Goal: Answer question/provide support: Share knowledge or assist other users

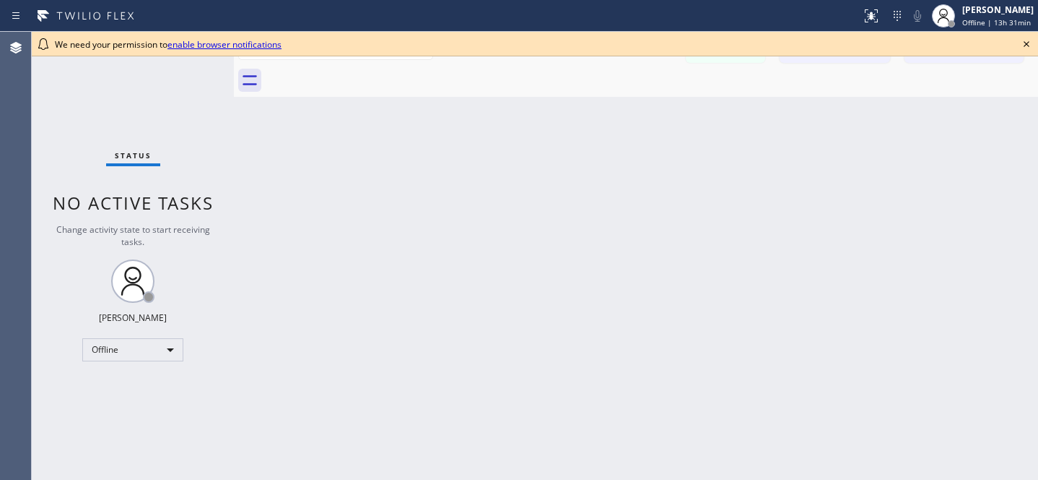
click at [1028, 47] on icon at bounding box center [1026, 43] width 17 height 17
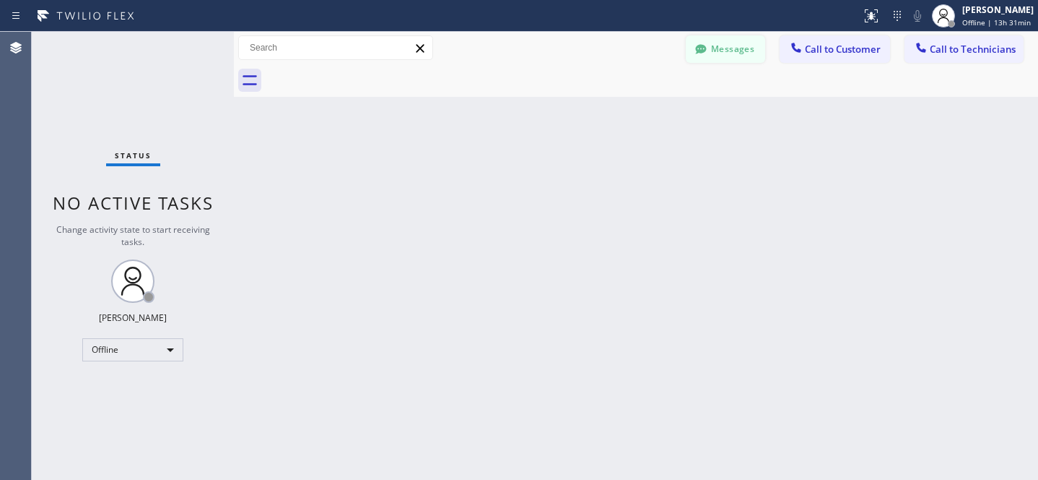
drag, startPoint x: 729, startPoint y: 45, endPoint x: 563, endPoint y: 77, distance: 168.4
click at [729, 45] on button "Messages" at bounding box center [725, 48] width 79 height 27
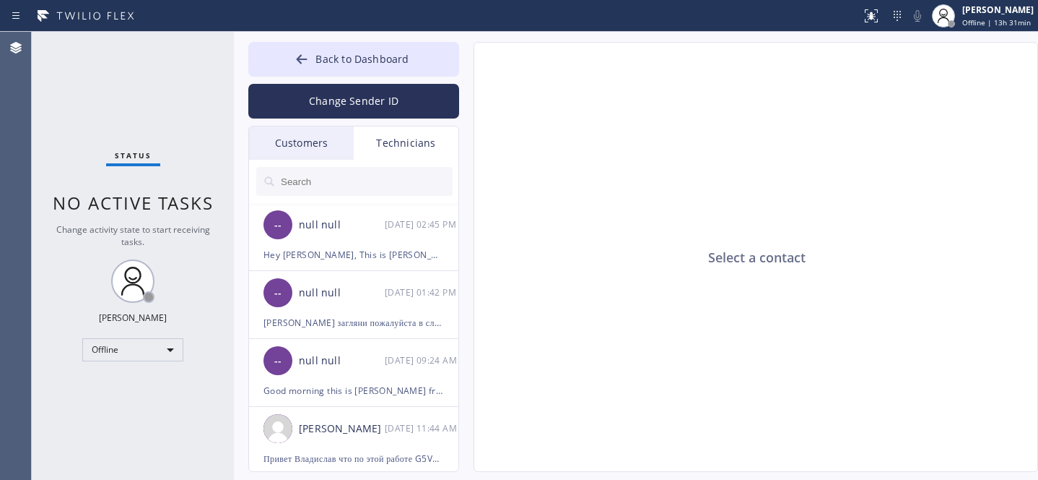
click at [303, 142] on div "Customers" at bounding box center [301, 142] width 105 height 33
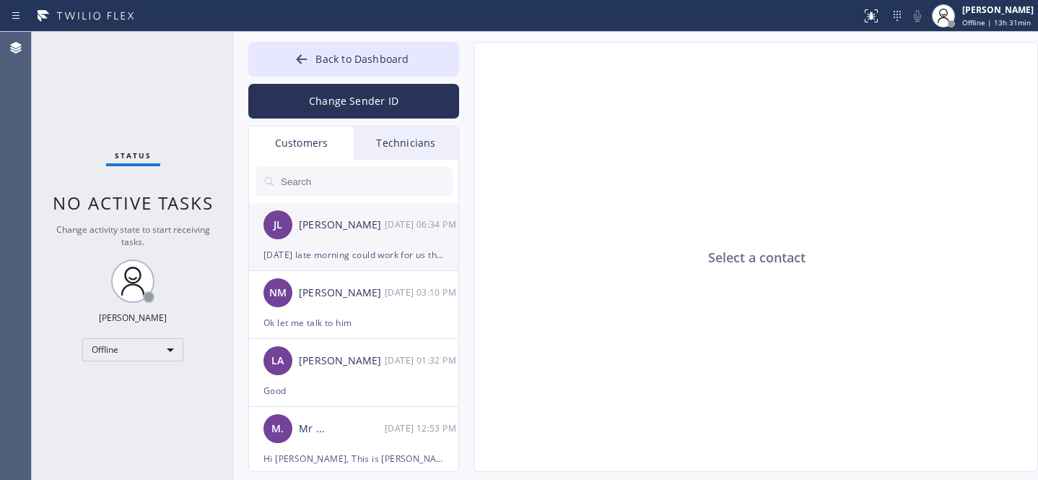
click at [318, 237] on div "[PERSON_NAME] [DATE] 06:34 PM" at bounding box center [354, 224] width 211 height 43
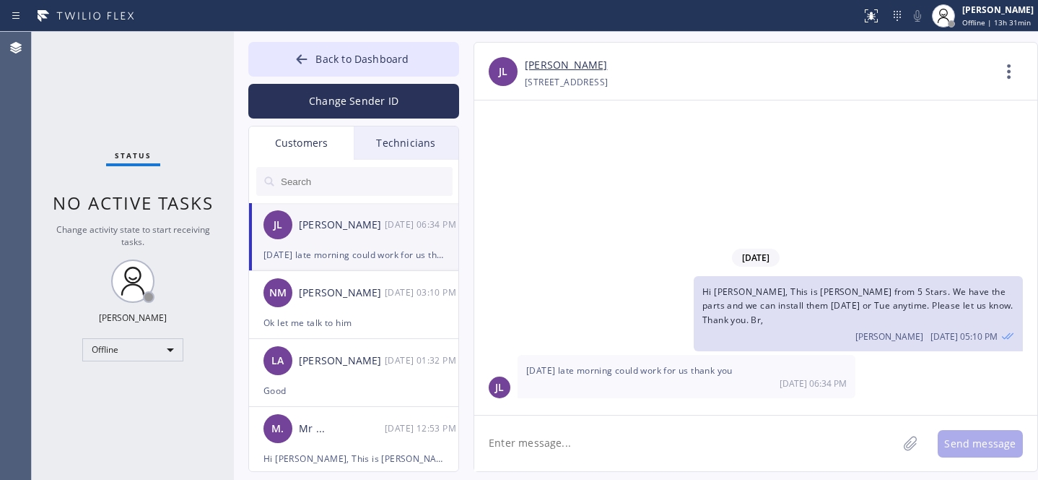
click at [693, 445] on textarea at bounding box center [685, 443] width 423 height 56
click at [560, 64] on link "[PERSON_NAME]" at bounding box center [566, 65] width 82 height 17
click at [537, 69] on link "[PERSON_NAME]" at bounding box center [566, 65] width 82 height 17
click at [318, 59] on span "Back to Dashboard" at bounding box center [362, 59] width 93 height 14
